Goal: Use online tool/utility: Utilize a website feature to perform a specific function

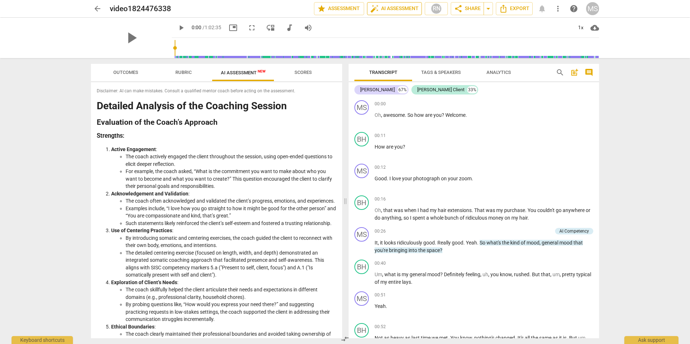
click at [395, 11] on span "auto_fix_high AI Assessment" at bounding box center [394, 8] width 48 height 9
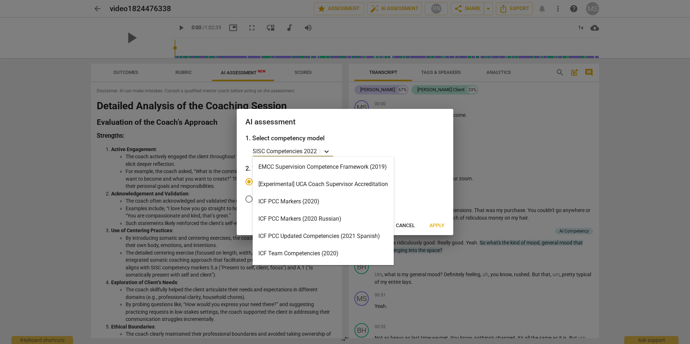
click at [327, 151] on icon at bounding box center [326, 151] width 7 height 7
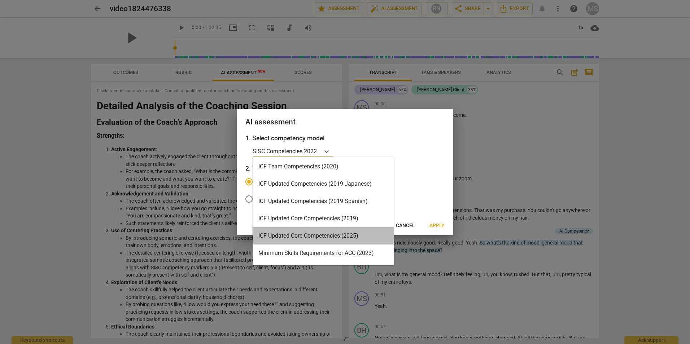
click at [322, 237] on div "ICF Updated Core Competencies (2025)" at bounding box center [323, 235] width 141 height 17
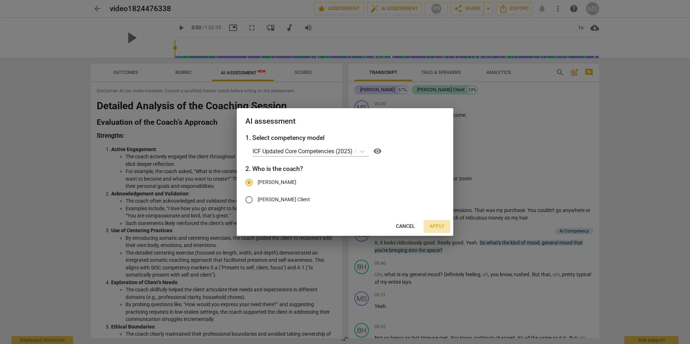
click at [442, 227] on span "Apply" at bounding box center [437, 226] width 15 height 7
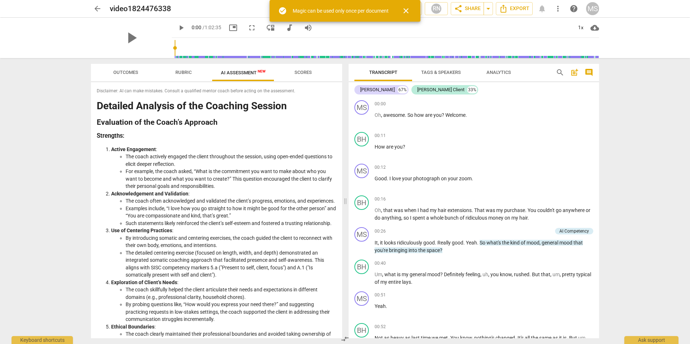
click at [640, 110] on div "arrow_back video1824476338 edit star Assessment auto_fix_high AI Assessment RN …" at bounding box center [345, 172] width 690 height 344
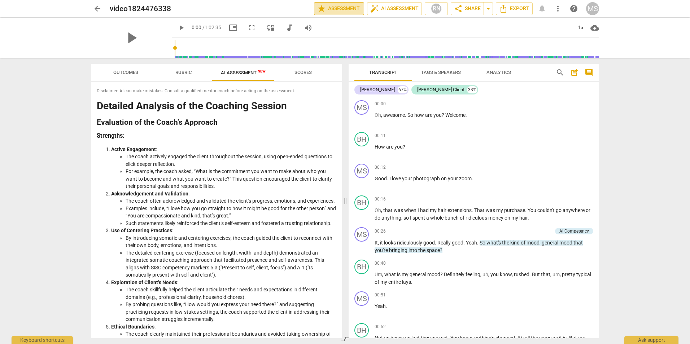
click at [342, 8] on span "star Assessment" at bounding box center [339, 8] width 44 height 9
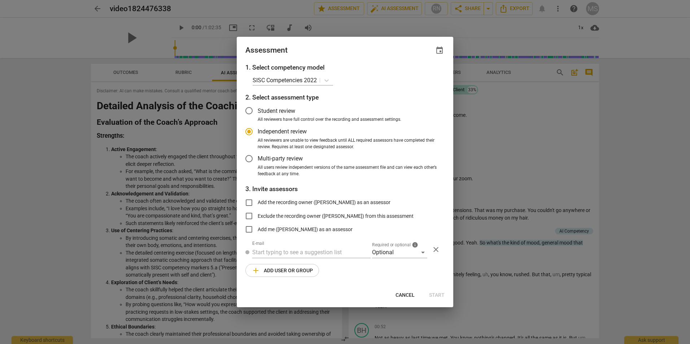
click at [652, 155] on div at bounding box center [345, 172] width 690 height 344
radio input "false"
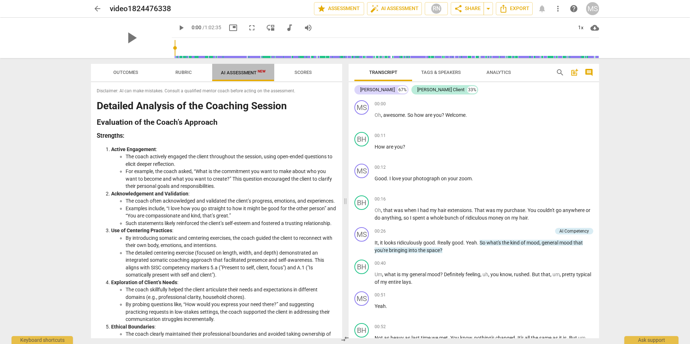
click at [229, 71] on span "AI Assessment New" at bounding box center [243, 72] width 45 height 5
click at [305, 69] on span "Scores" at bounding box center [303, 73] width 35 height 10
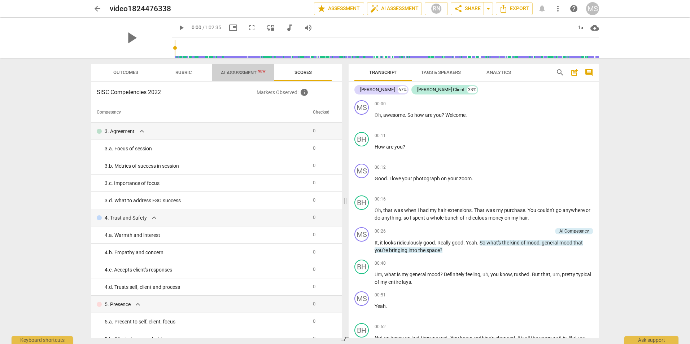
click at [241, 71] on span "AI Assessment New" at bounding box center [243, 72] width 45 height 5
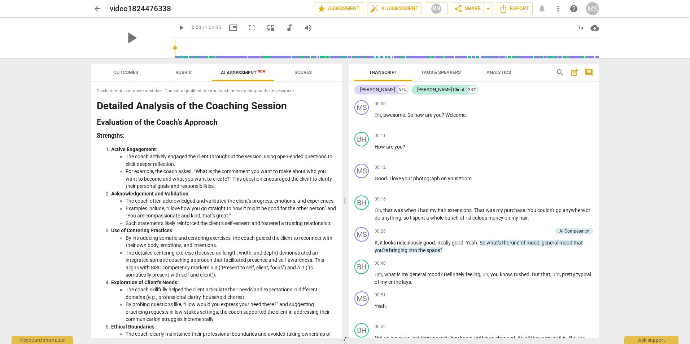
click at [242, 120] on h2 "Evaluation of the Coach’s Approach" at bounding box center [217, 123] width 240 height 8
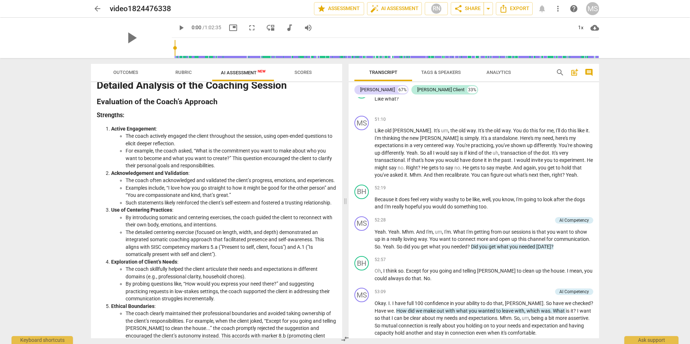
scroll to position [18, 0]
